Goal: Information Seeking & Learning: Learn about a topic

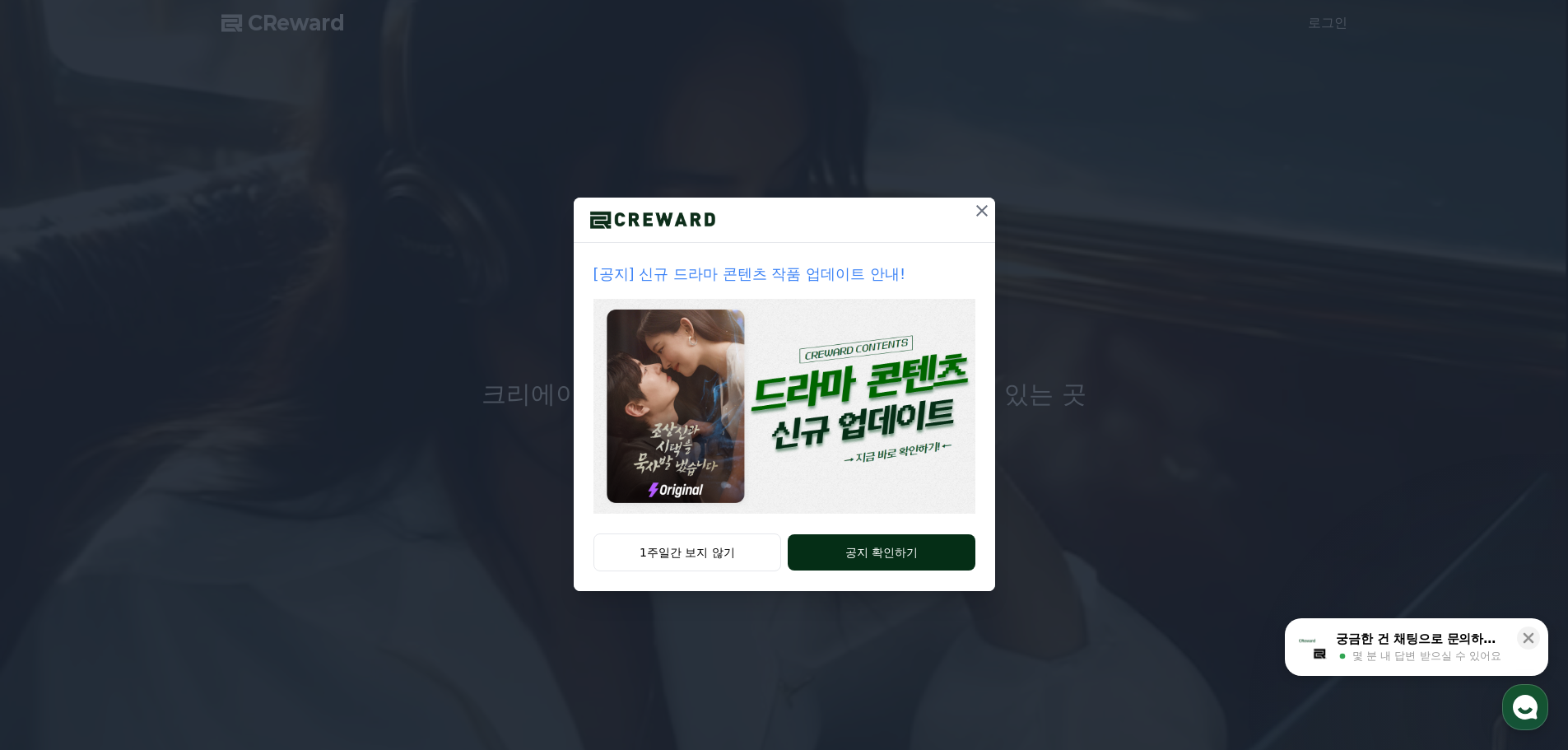
click at [887, 551] on button "공지 확인하기" at bounding box center [881, 552] width 187 height 36
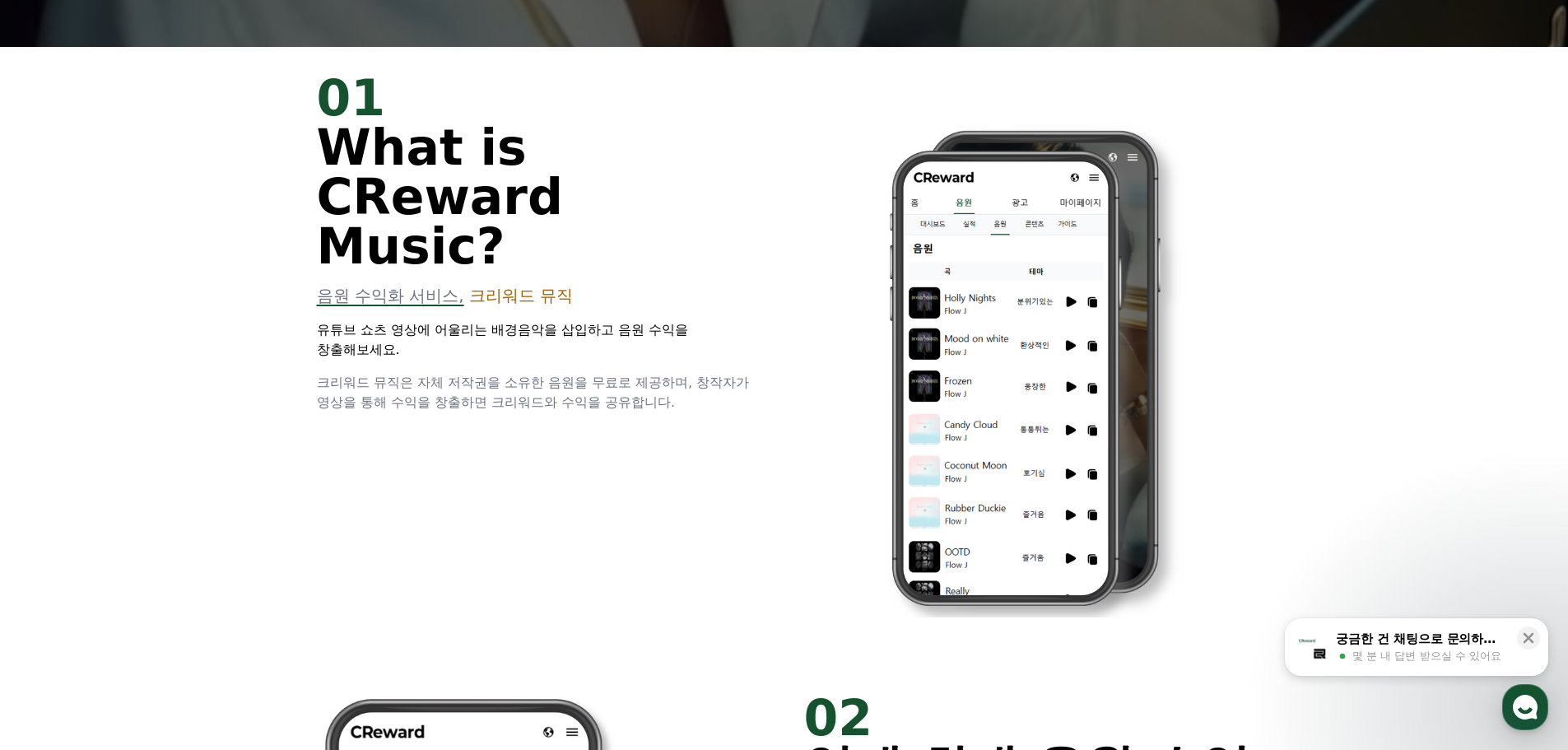
scroll to position [741, 0]
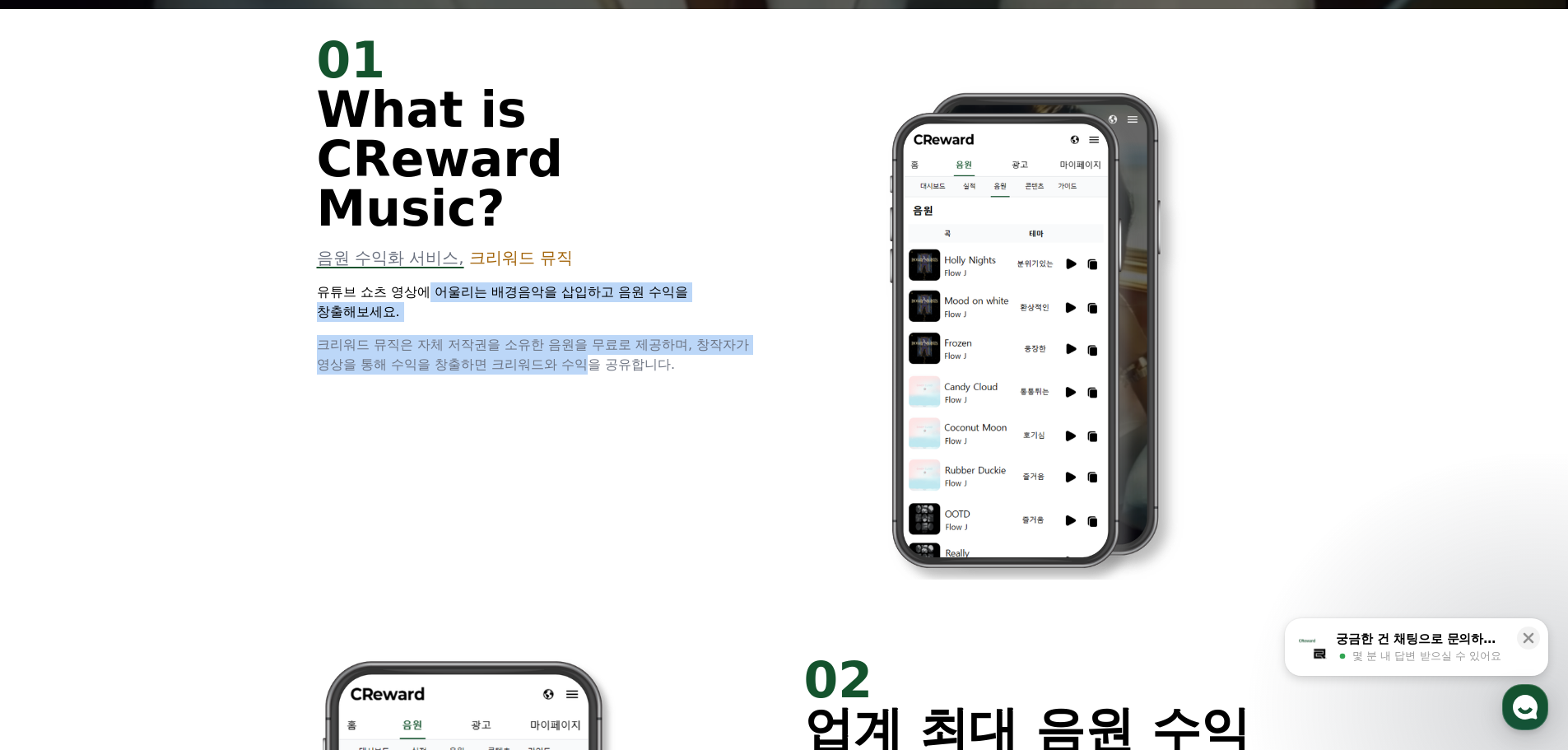
drag, startPoint x: 430, startPoint y: 243, endPoint x: 593, endPoint y: 307, distance: 175.1
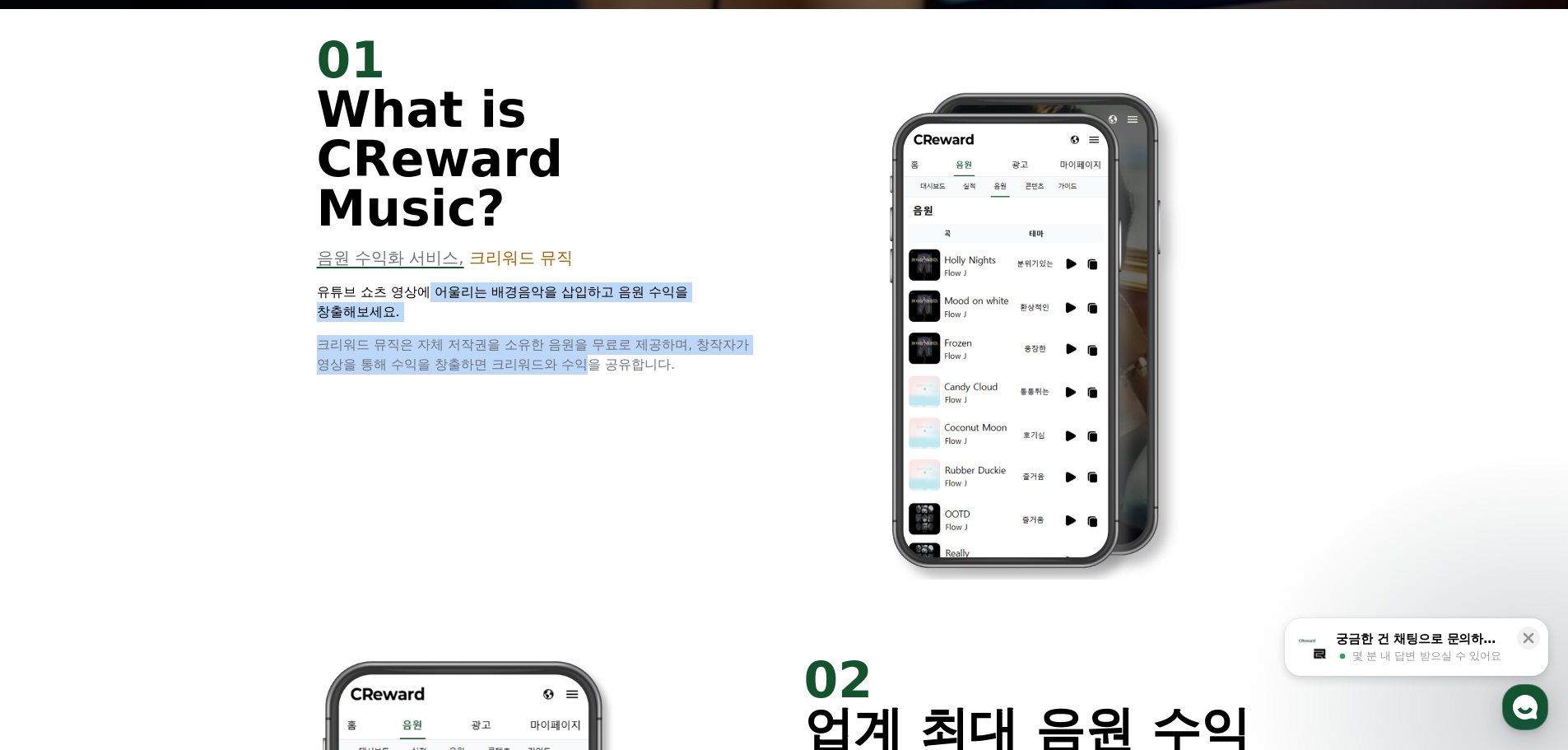
click at [593, 307] on div "01 What is CReward Music? 음원 수익화 서비스, 크리워드 뮤직 유튜브 쇼츠 영상에 어울리는 배경음악을 삽입하고 음원 수익을…" at bounding box center [541, 204] width 447 height 339
click at [538, 390] on div "01 What is CReward Music? 음원 수익화 서비스, 크리워드 뮤직 유튜브 쇼츠 영상에 어울리는 배경음악을 삽입하고 음원 수익을…" at bounding box center [784, 318] width 987 height 620
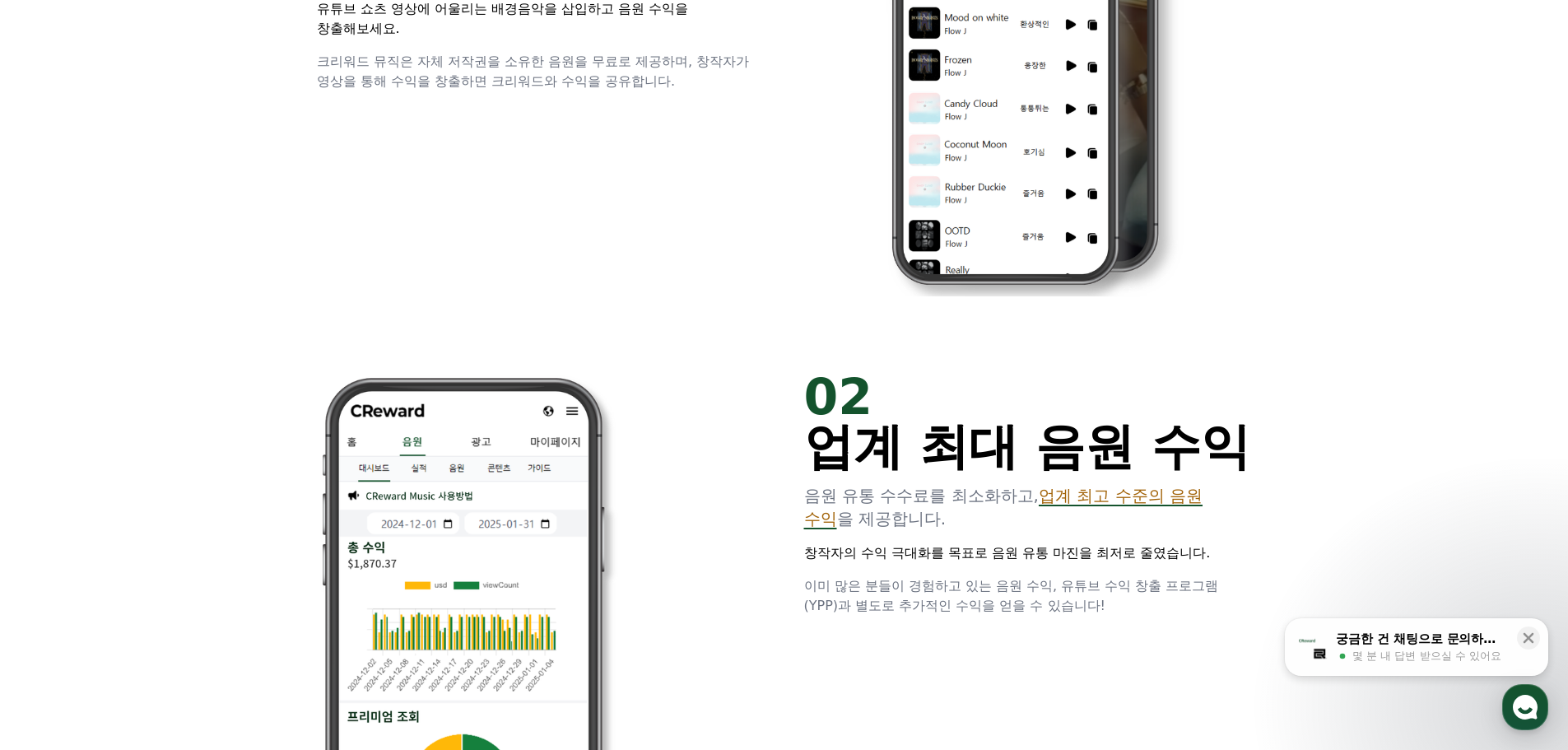
scroll to position [1153, 0]
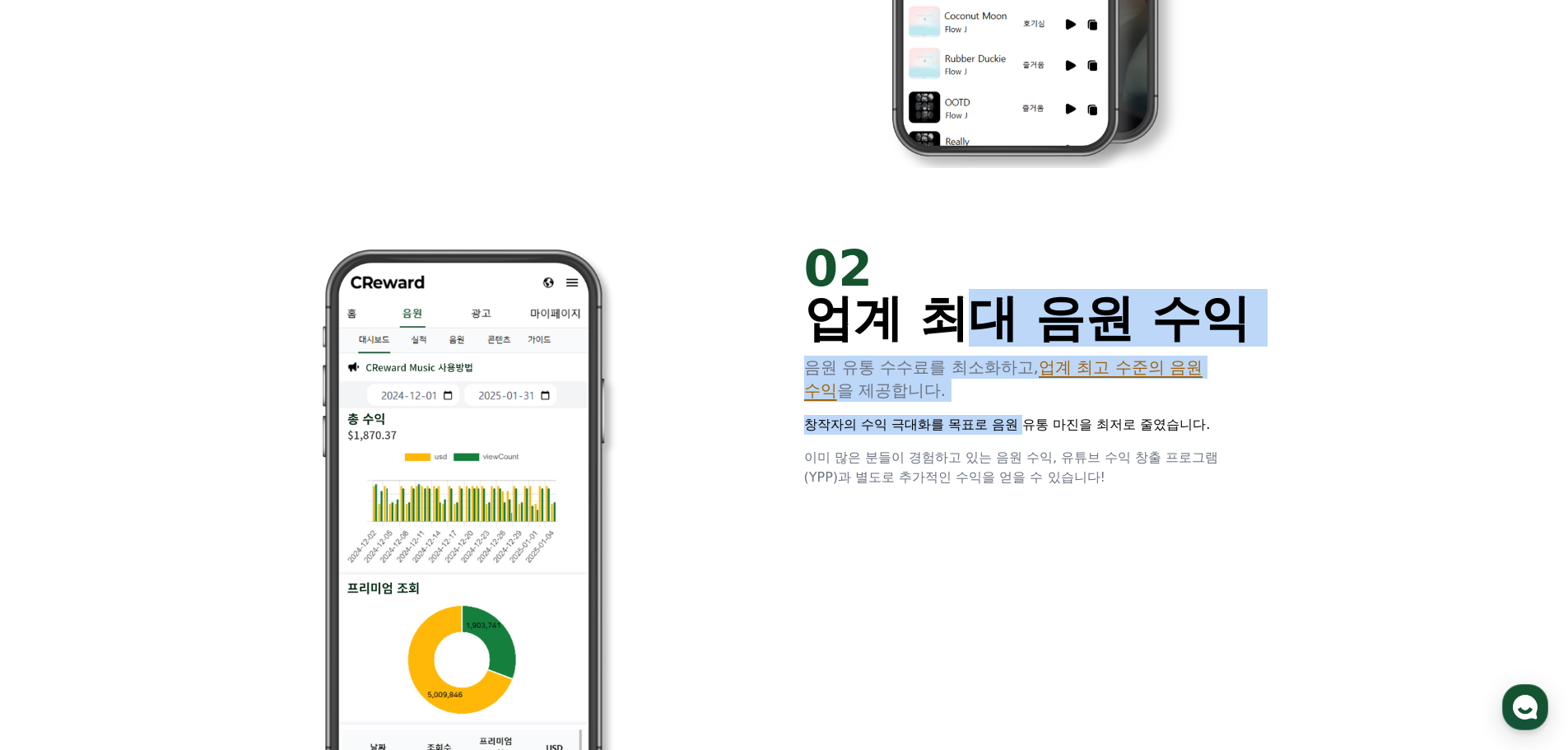
drag, startPoint x: 975, startPoint y: 327, endPoint x: 1027, endPoint y: 429, distance: 114.5
click at [1027, 429] on div "02 업계 최대 음원 수익 음원 유통 수수료를 최소화하고, 업계 최고 수준의 음원 수익 을 제공합니다. 창작자의 수익 극대화를 목표로 음원 유…" at bounding box center [1028, 365] width 447 height 243
click at [1029, 431] on p "창작자의 수익 극대화를 목표로 음원 유통 마진을 최저로 줄였습니다." at bounding box center [1028, 424] width 447 height 19
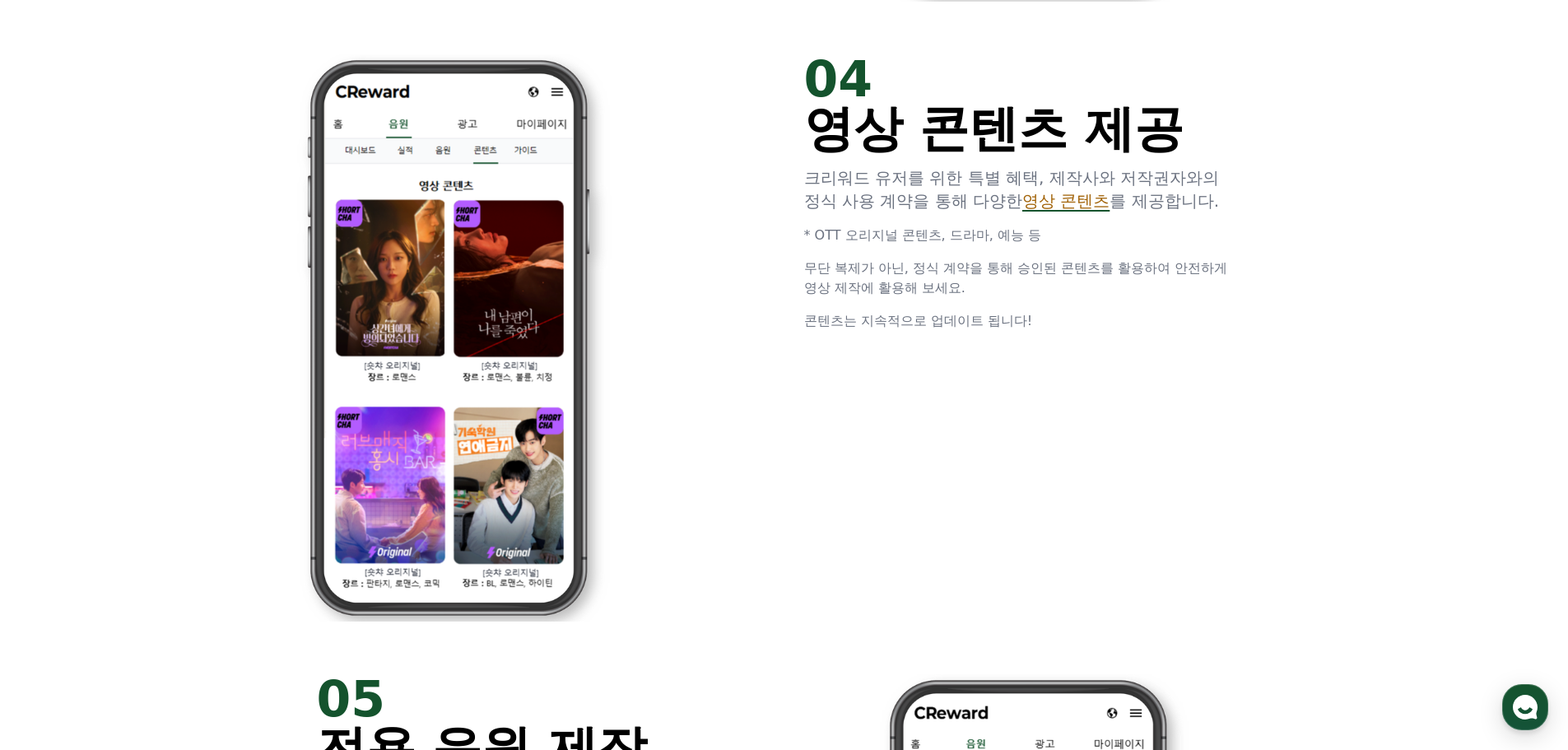
scroll to position [3210, 0]
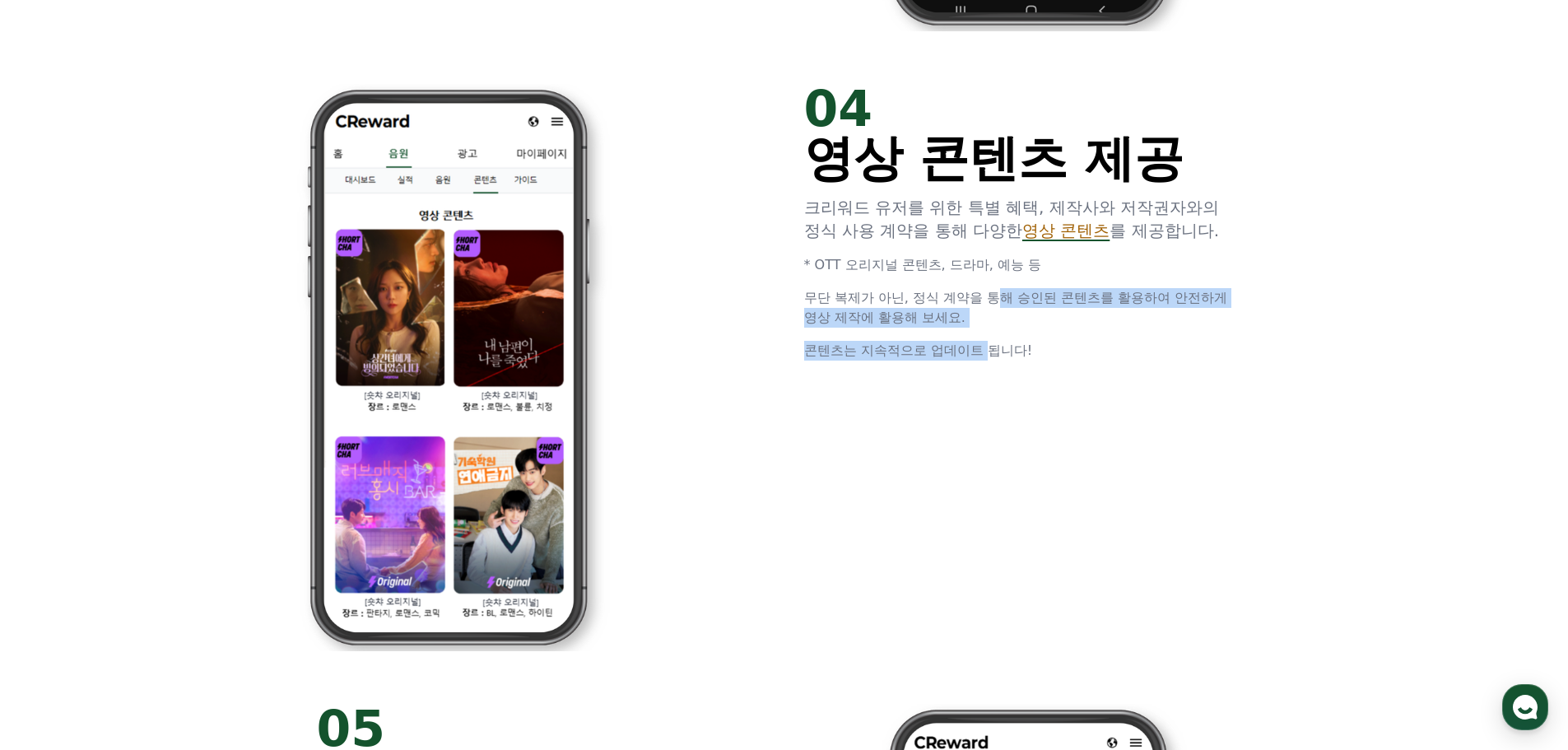
drag, startPoint x: 1007, startPoint y: 303, endPoint x: 994, endPoint y: 333, distance: 32.7
click at [994, 333] on div "04 영상 콘텐츠 제공 크리워드 유저를 위한 특별 혜택, 제작사와 저작권자와의 정식 사용 계약을 통해 다양한 영상 콘텐츠 를 제공합니다. * …" at bounding box center [1028, 222] width 447 height 276
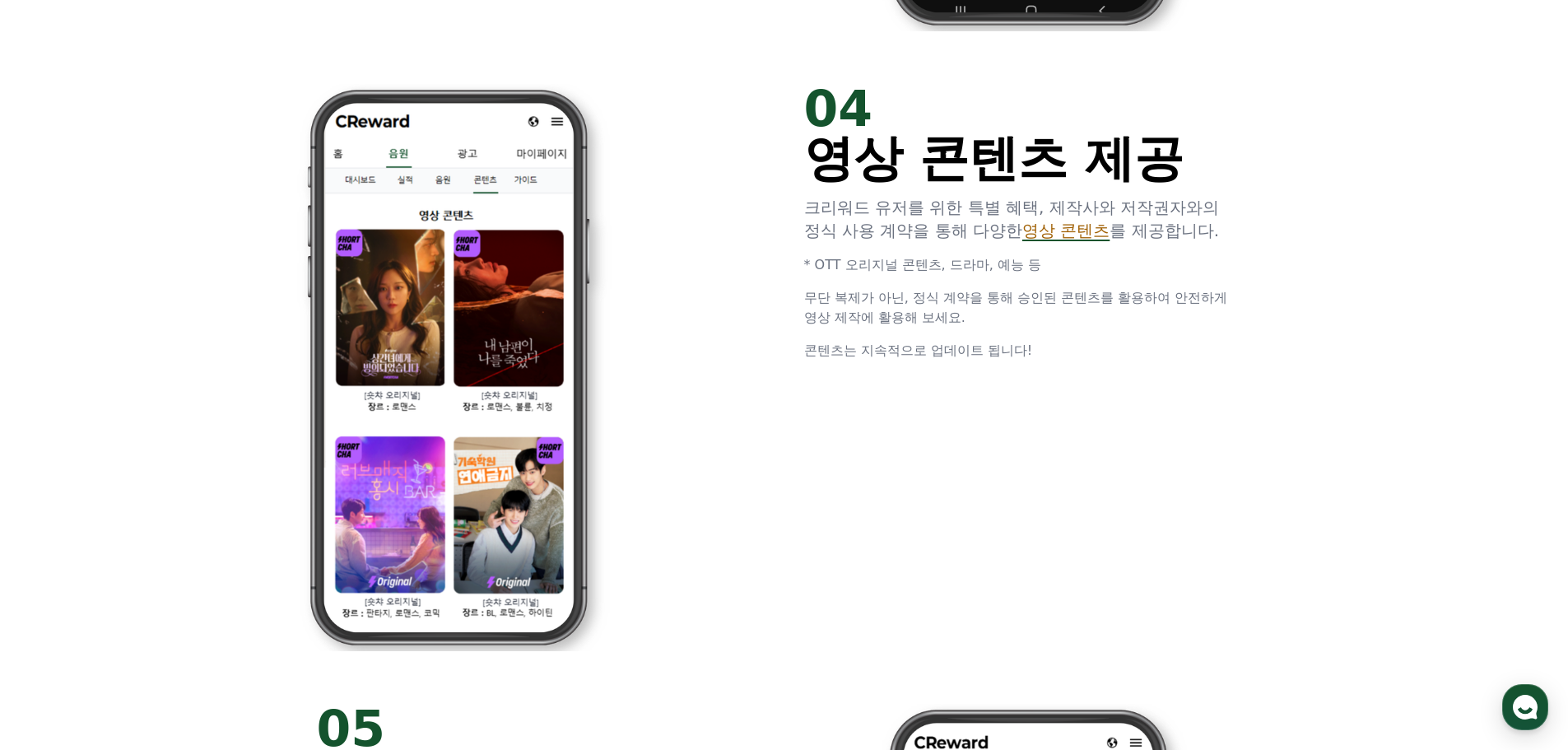
click at [1005, 374] on div "04 영상 콘텐츠 제공 크리워드 유저를 위한 특별 혜택, 제작사와 저작권자와의 정식 사용 계약을 통해 다양한 영상 콘텐츠 를 제공합니다. * …" at bounding box center [784, 367] width 987 height 620
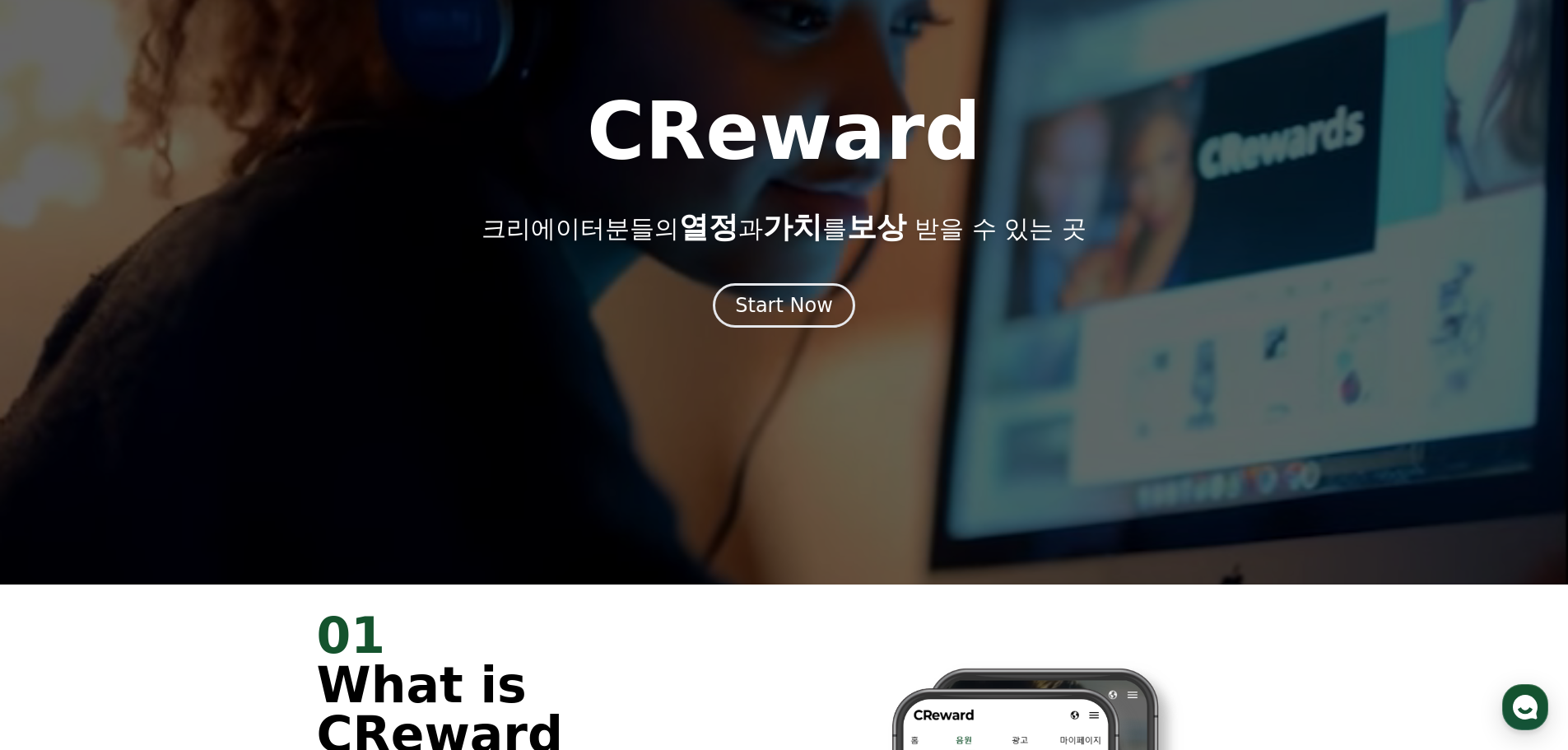
scroll to position [0, 0]
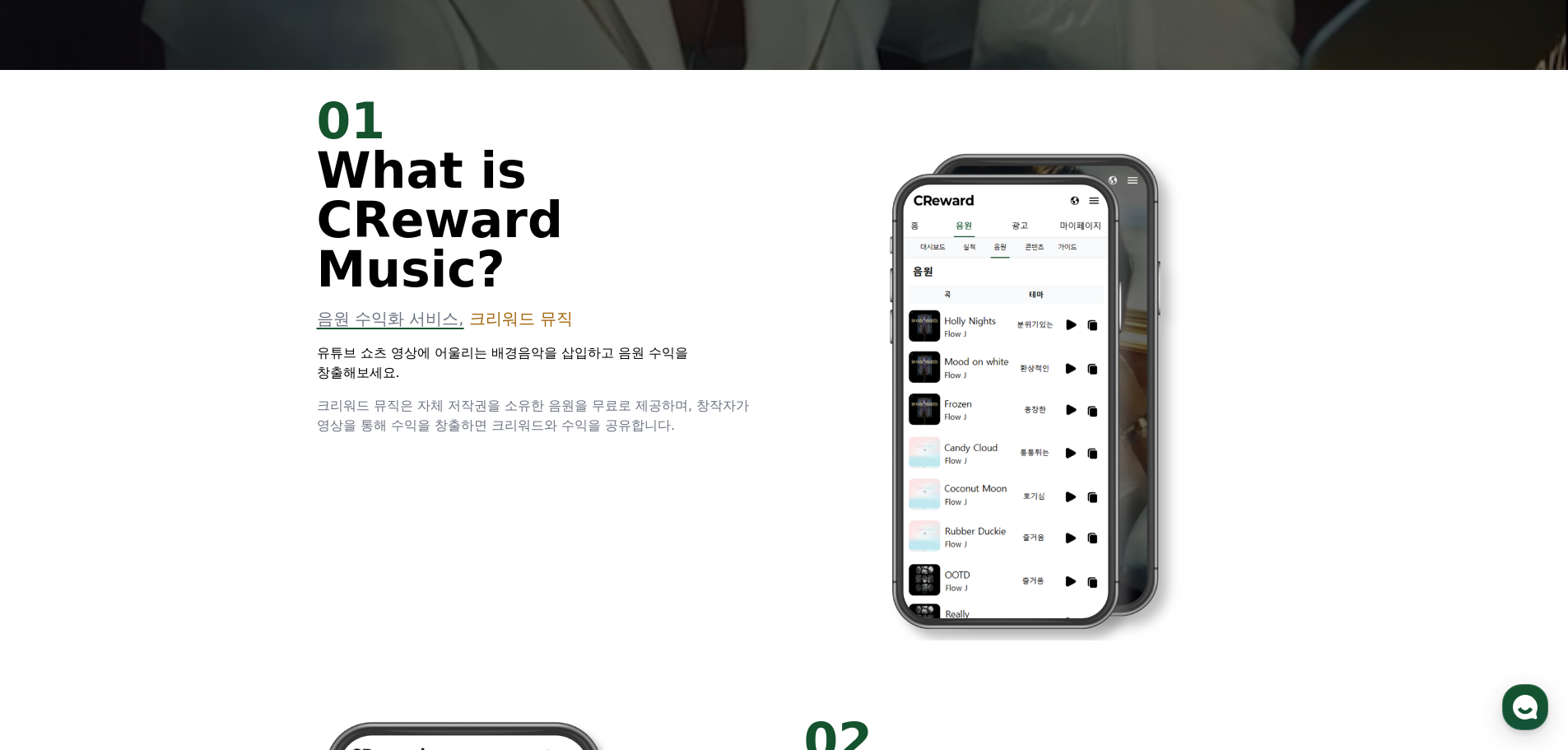
scroll to position [741, 0]
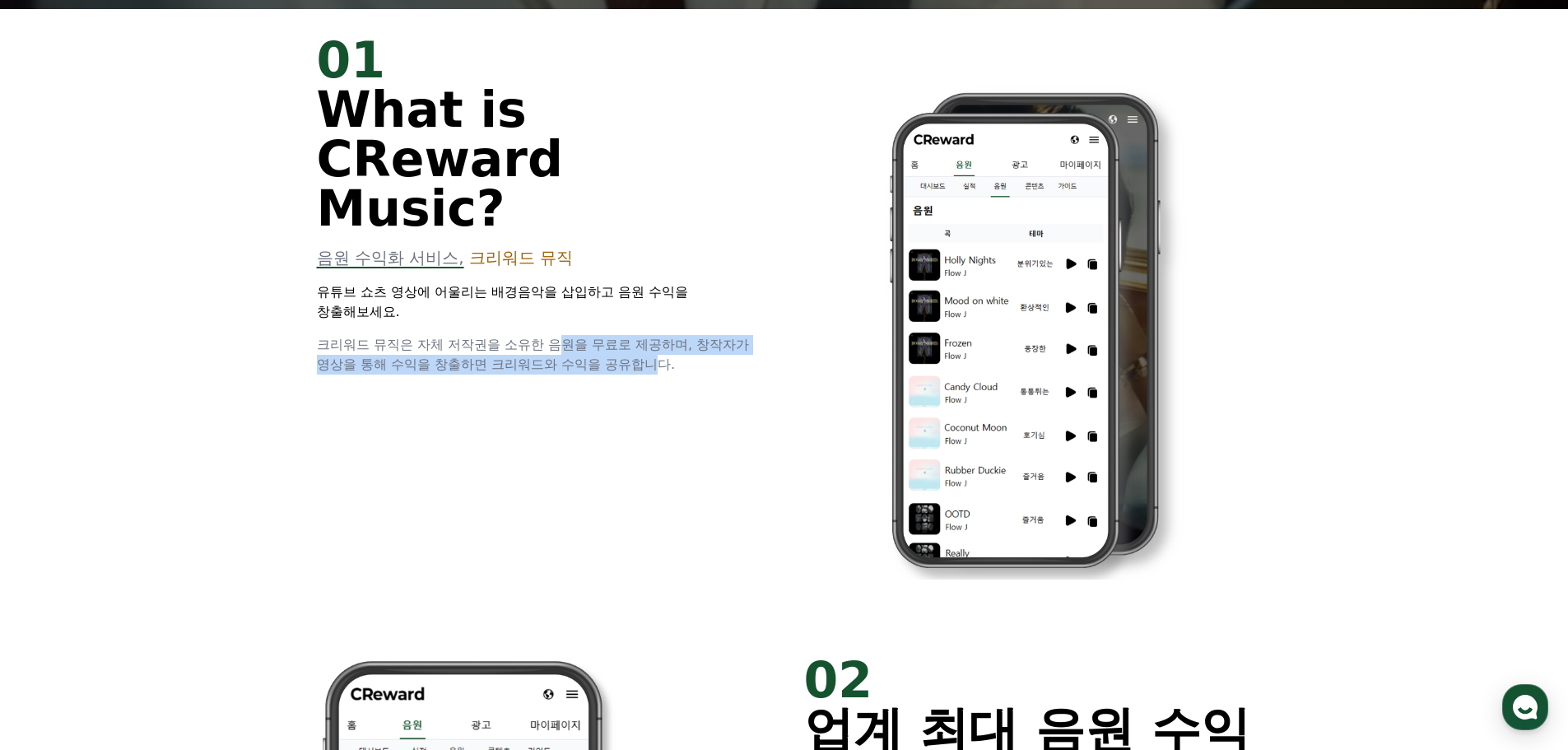
drag, startPoint x: 565, startPoint y: 290, endPoint x: 666, endPoint y: 338, distance: 111.8
click at [666, 338] on div "01 What is CReward Music? 음원 수익화 서비스, 크리워드 뮤직 유튜브 쇼츠 영상에 어울리는 배경음악을 삽입하고 음원 수익을…" at bounding box center [784, 318] width 987 height 620
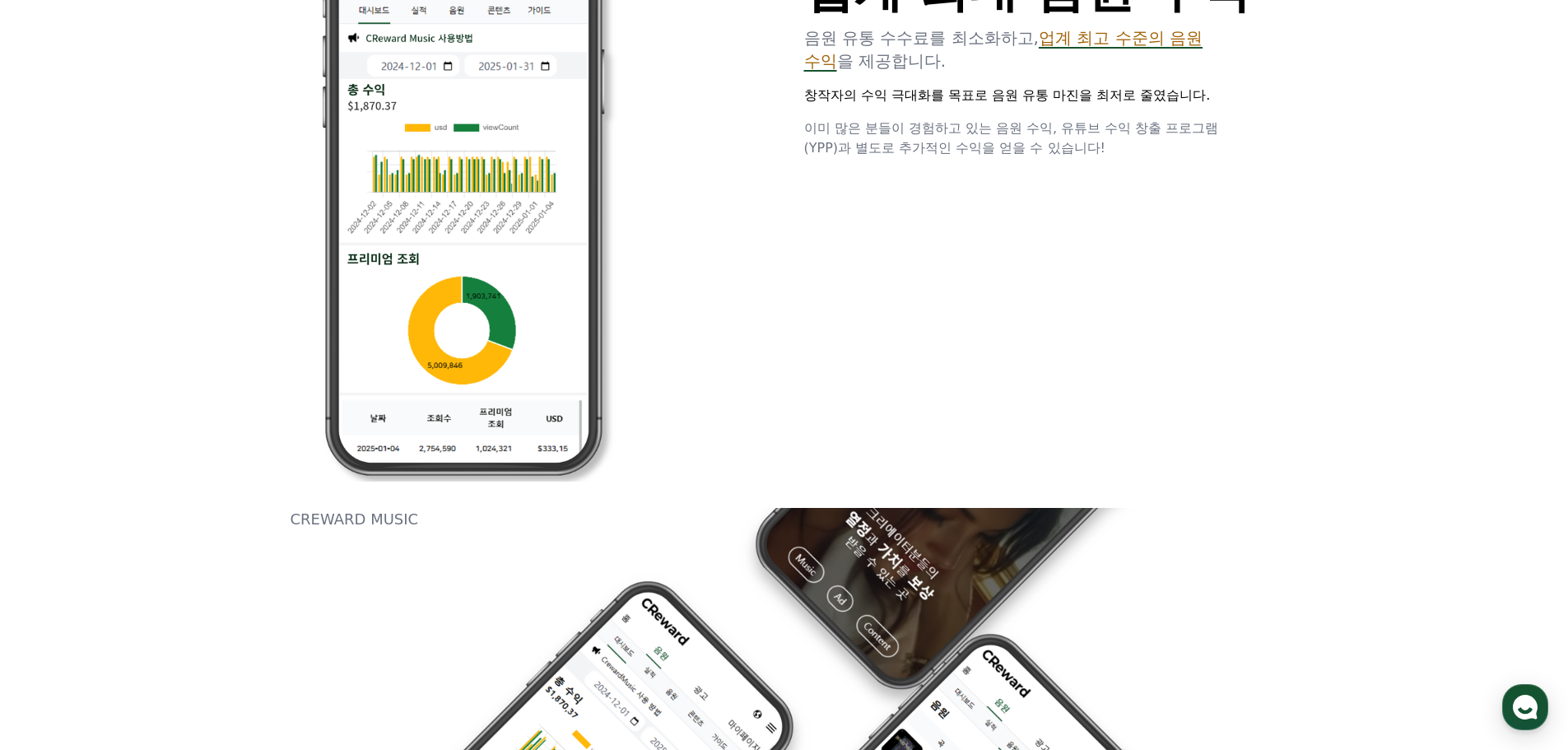
scroll to position [1234, 0]
